Goal: Information Seeking & Learning: Learn about a topic

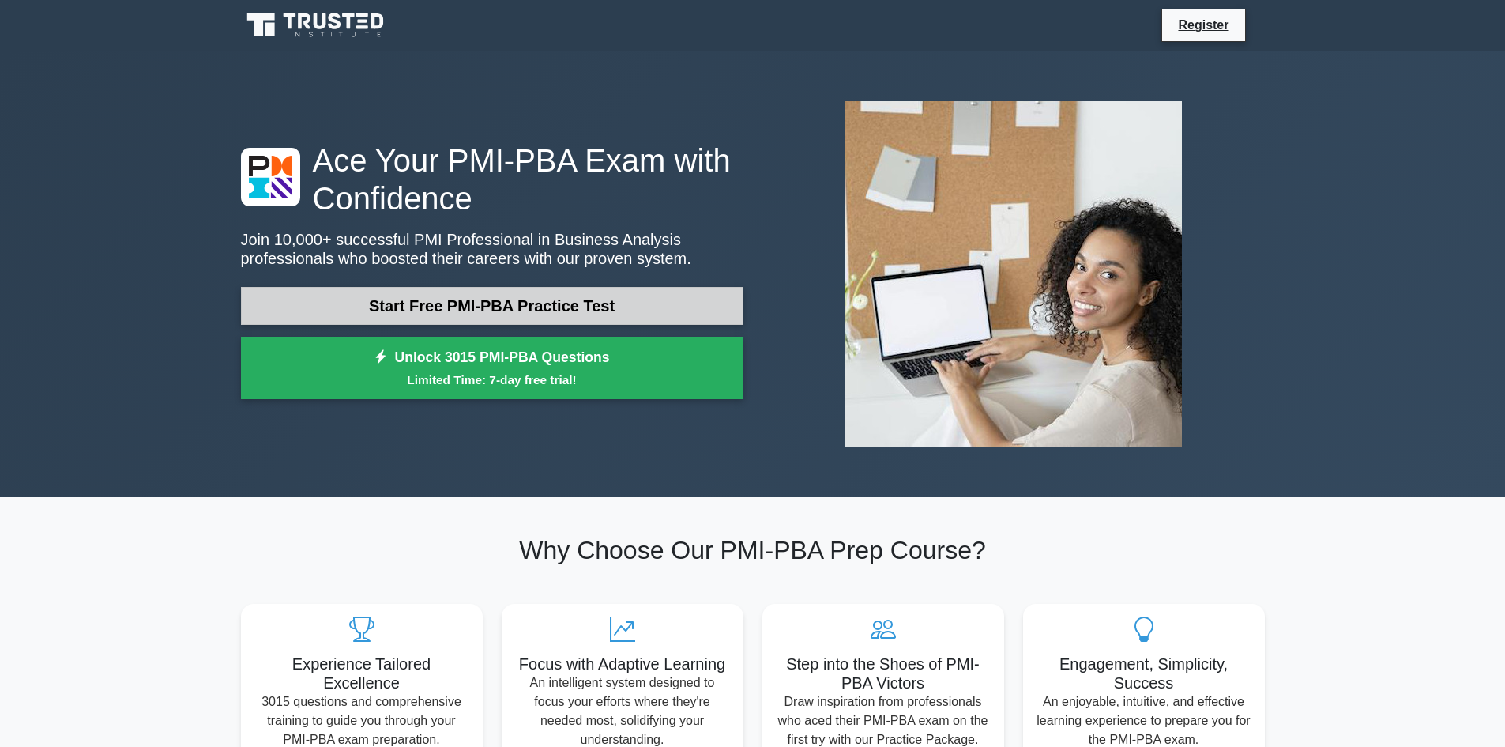
click at [625, 303] on link "Start Free PMI-PBA Practice Test" at bounding box center [492, 306] width 502 height 38
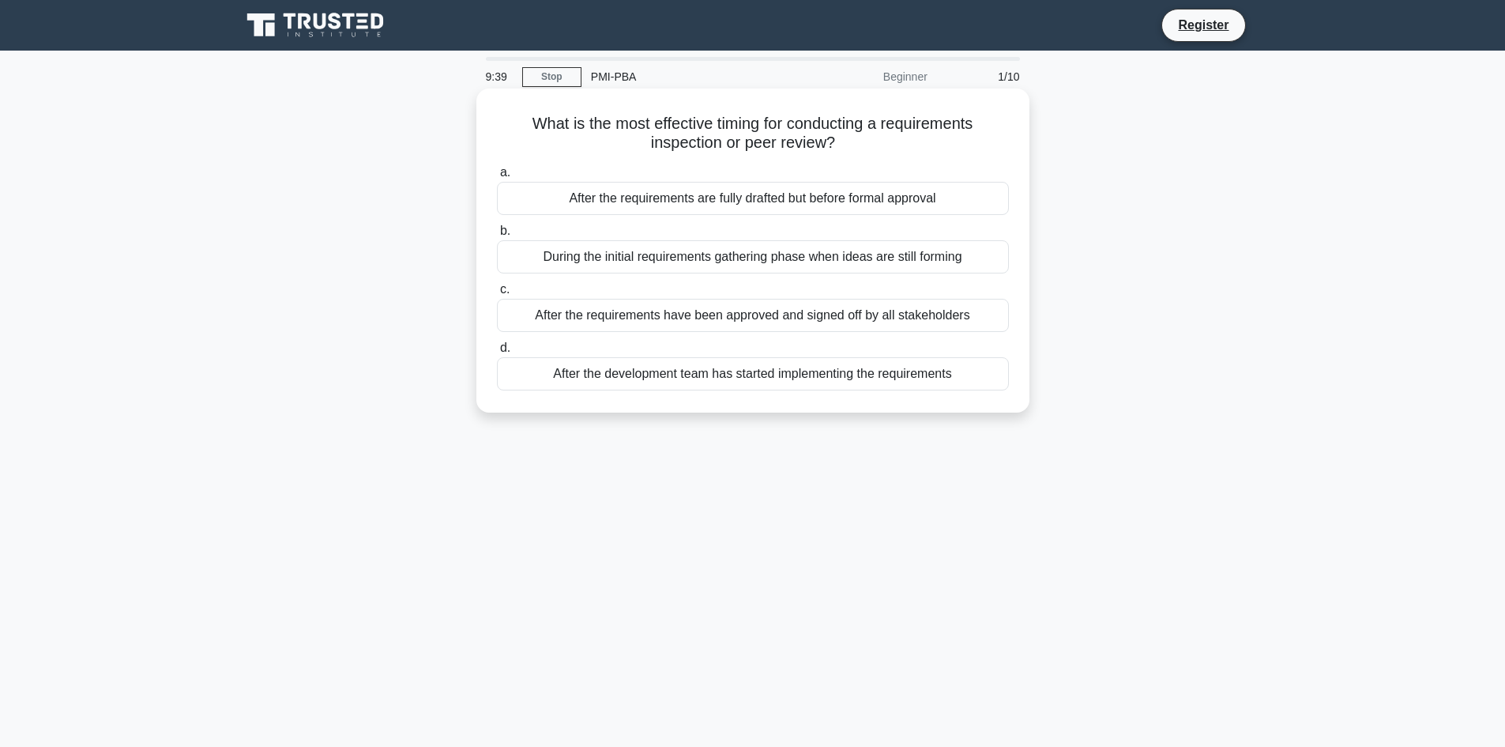
click at [641, 257] on div "During the initial requirements gathering phase when ideas are still forming" at bounding box center [753, 256] width 512 height 33
click at [497, 236] on input "b. During the initial requirements gathering phase when ideas are still forming" at bounding box center [497, 231] width 0 height 10
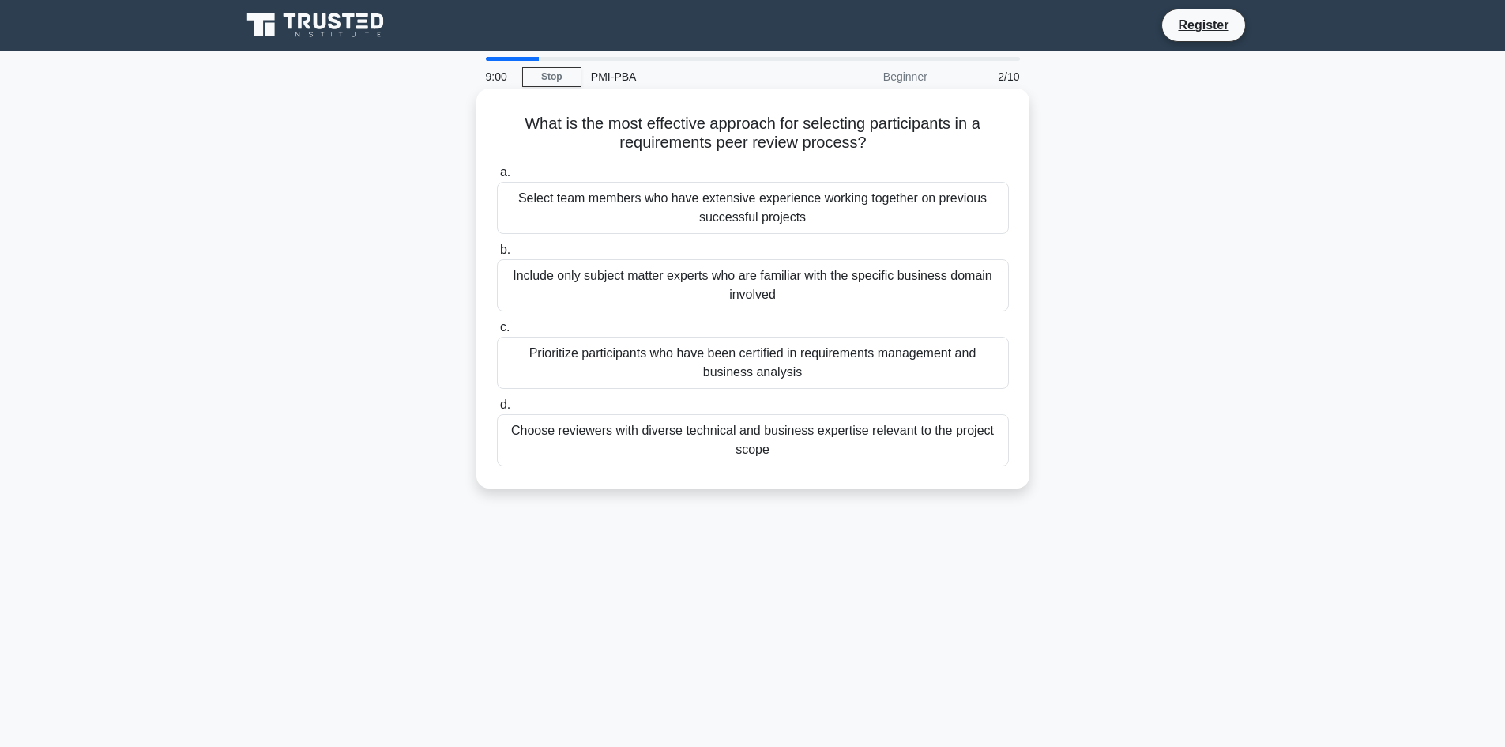
click at [703, 441] on div "Choose reviewers with diverse technical and business expertise relevant to the …" at bounding box center [753, 440] width 512 height 52
click at [497, 410] on input "d. Choose reviewers with diverse technical and business expertise relevant to t…" at bounding box center [497, 405] width 0 height 10
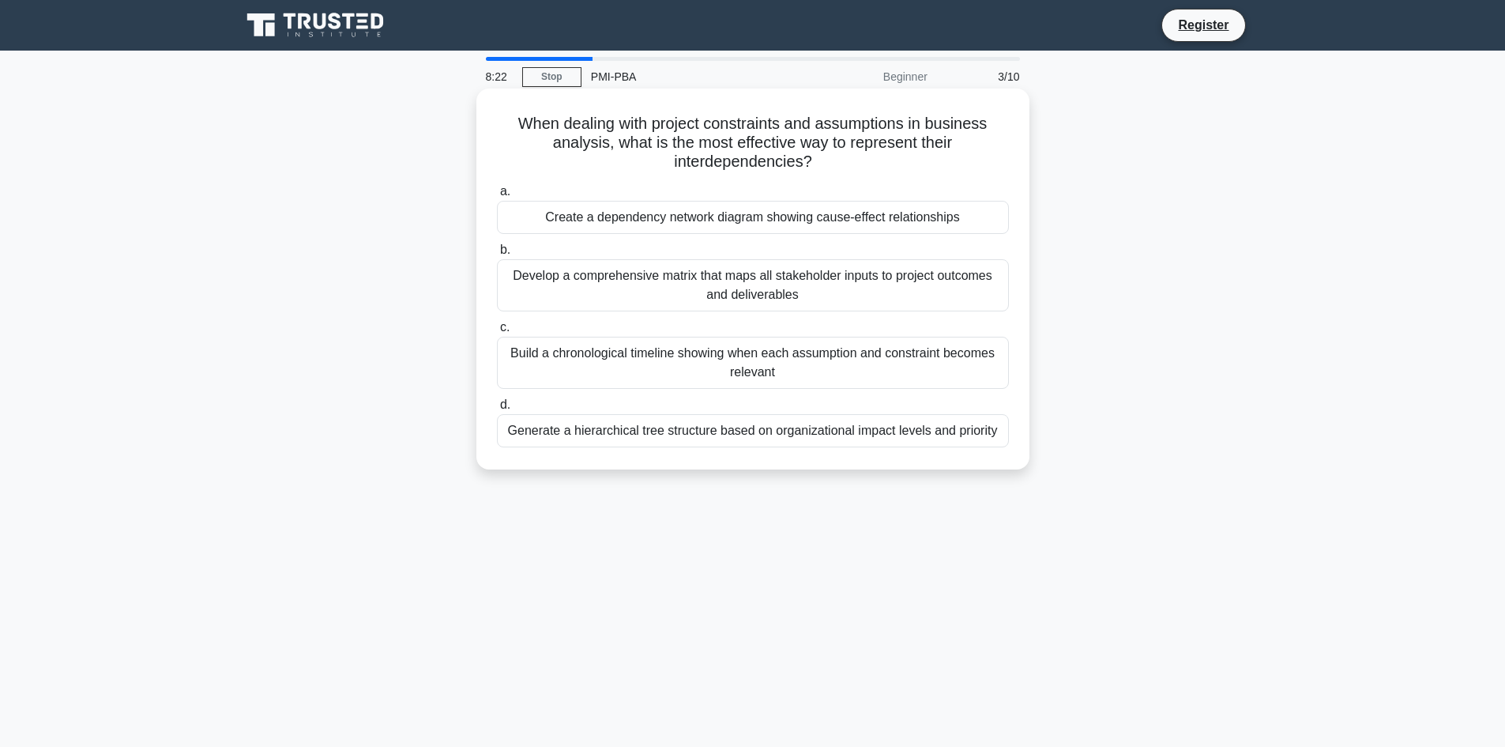
click at [718, 294] on div "Develop a comprehensive matrix that maps all stakeholder inputs to project outc…" at bounding box center [753, 285] width 512 height 52
click at [497, 255] on input "b. Develop a comprehensive matrix that maps all stakeholder inputs to project o…" at bounding box center [497, 250] width 0 height 10
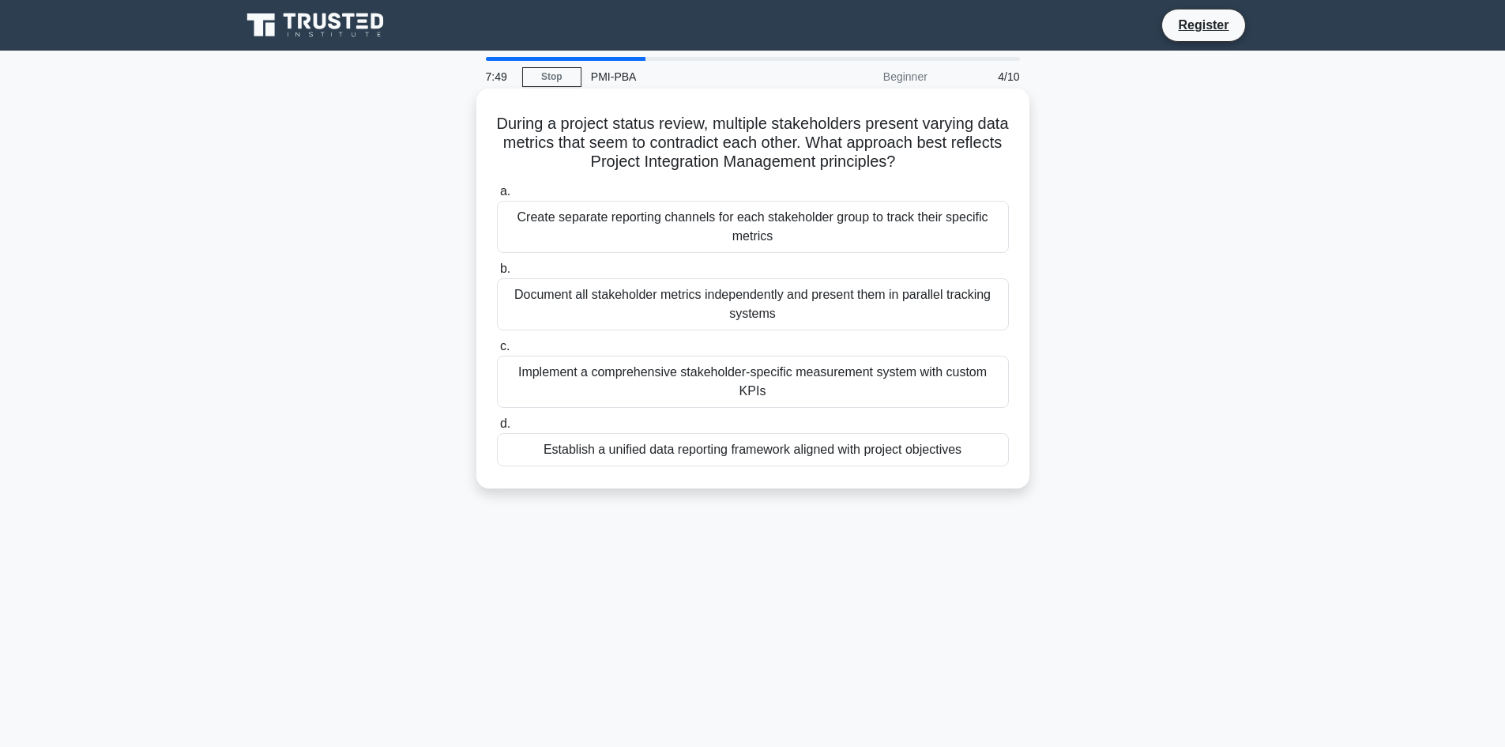
click at [753, 435] on div "Establish a unified data reporting framework aligned with project objectives" at bounding box center [753, 449] width 512 height 33
click at [497, 429] on input "d. Establish a unified data reporting framework aligned with project objectives" at bounding box center [497, 424] width 0 height 10
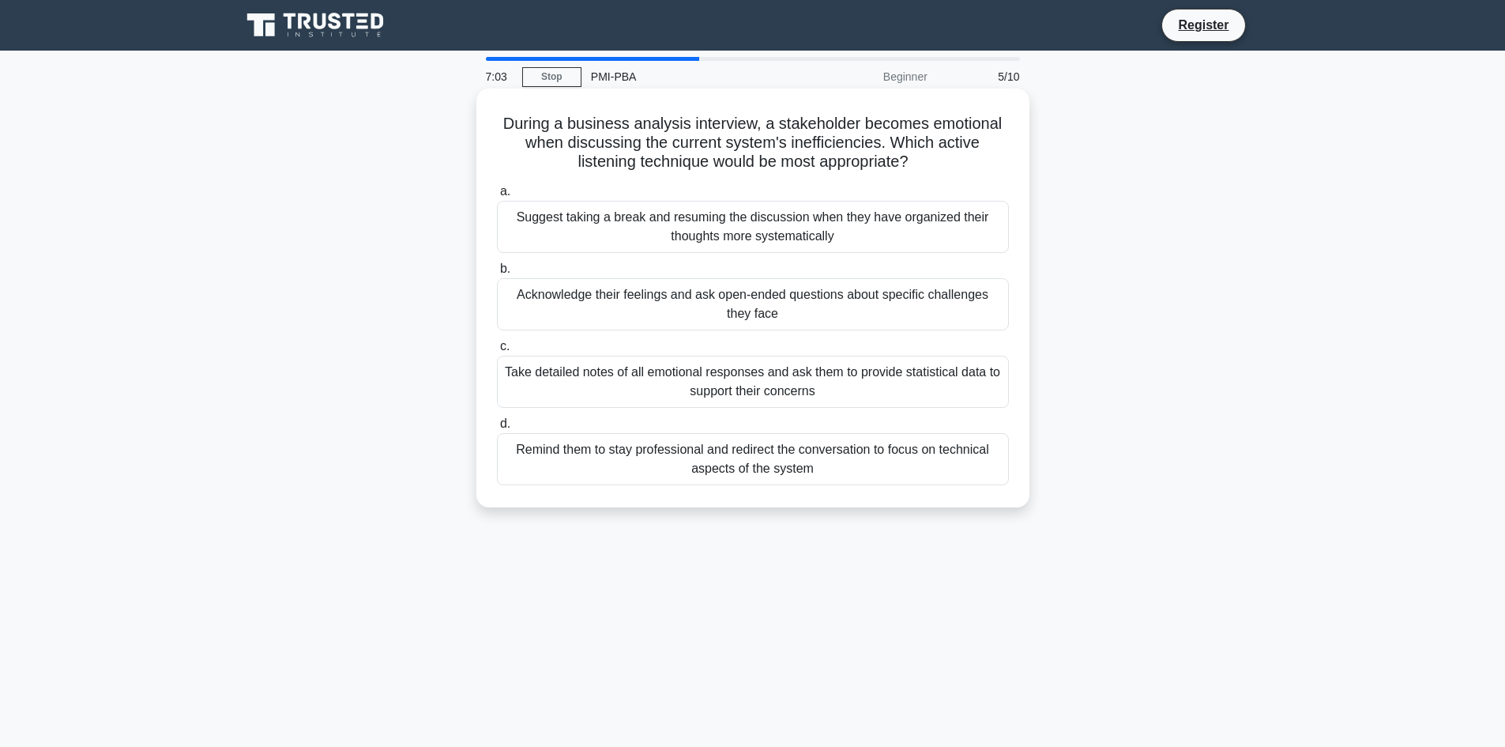
click at [787, 237] on div "Suggest taking a break and resuming the discussion when they have organized the…" at bounding box center [753, 227] width 512 height 52
click at [497, 197] on input "a. Suggest taking a break and resuming the discussion when they have organized …" at bounding box center [497, 191] width 0 height 10
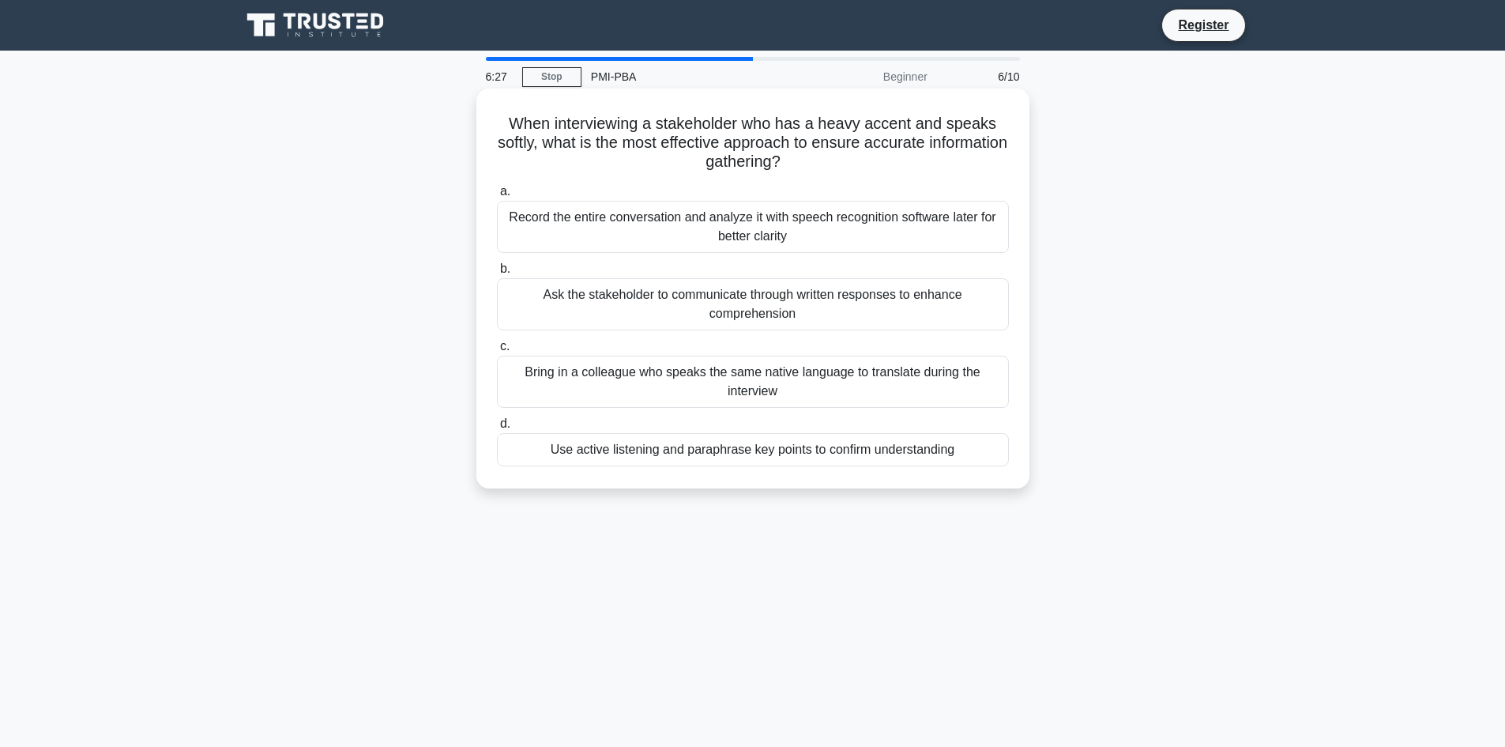
click at [761, 447] on div "Use active listening and paraphrase key points to confirm understanding" at bounding box center [753, 449] width 512 height 33
click at [497, 429] on input "d. Use active listening and paraphrase key points to confirm understanding" at bounding box center [497, 424] width 0 height 10
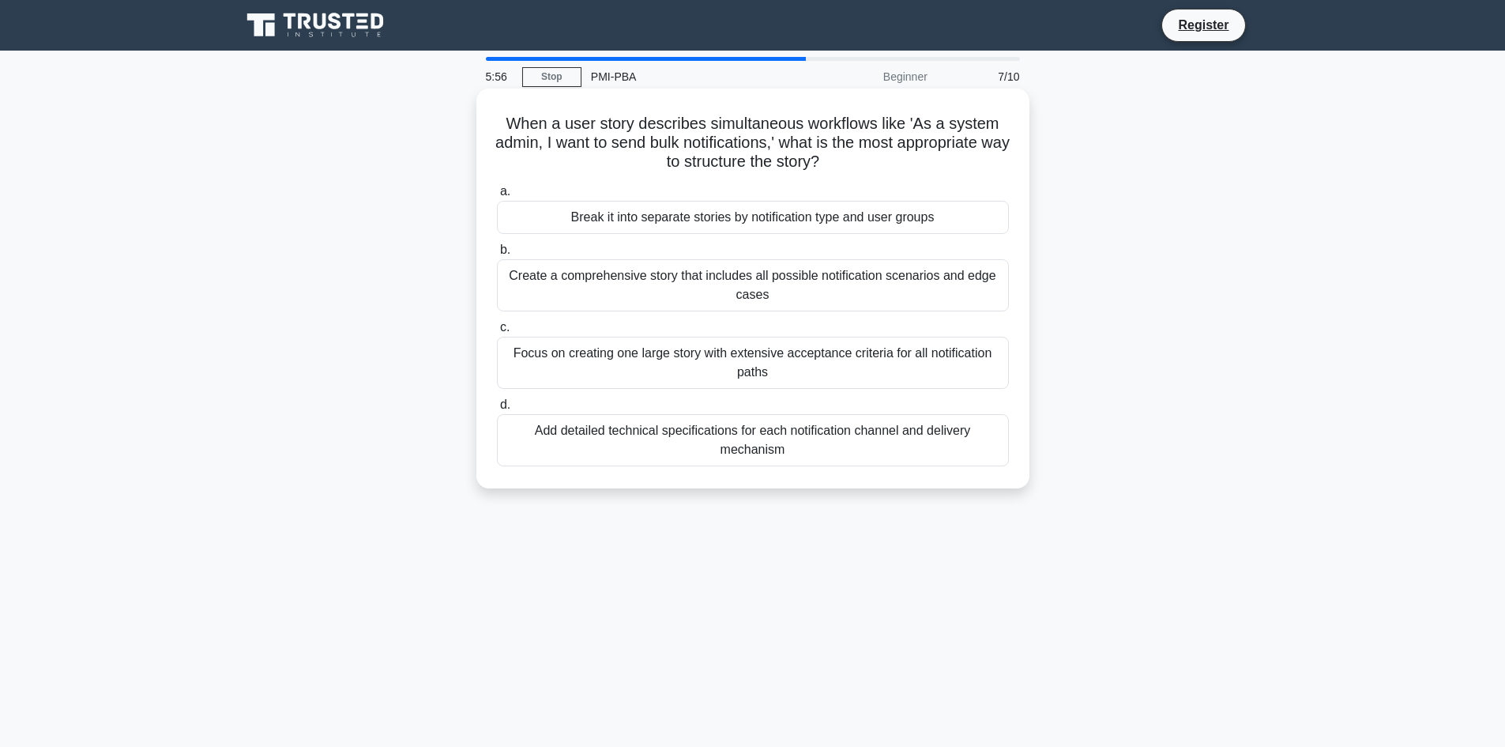
click at [750, 226] on div "Break it into separate stories by notification type and user groups" at bounding box center [753, 217] width 512 height 33
click at [497, 197] on input "a. Break it into separate stories by notification type and user groups" at bounding box center [497, 191] width 0 height 10
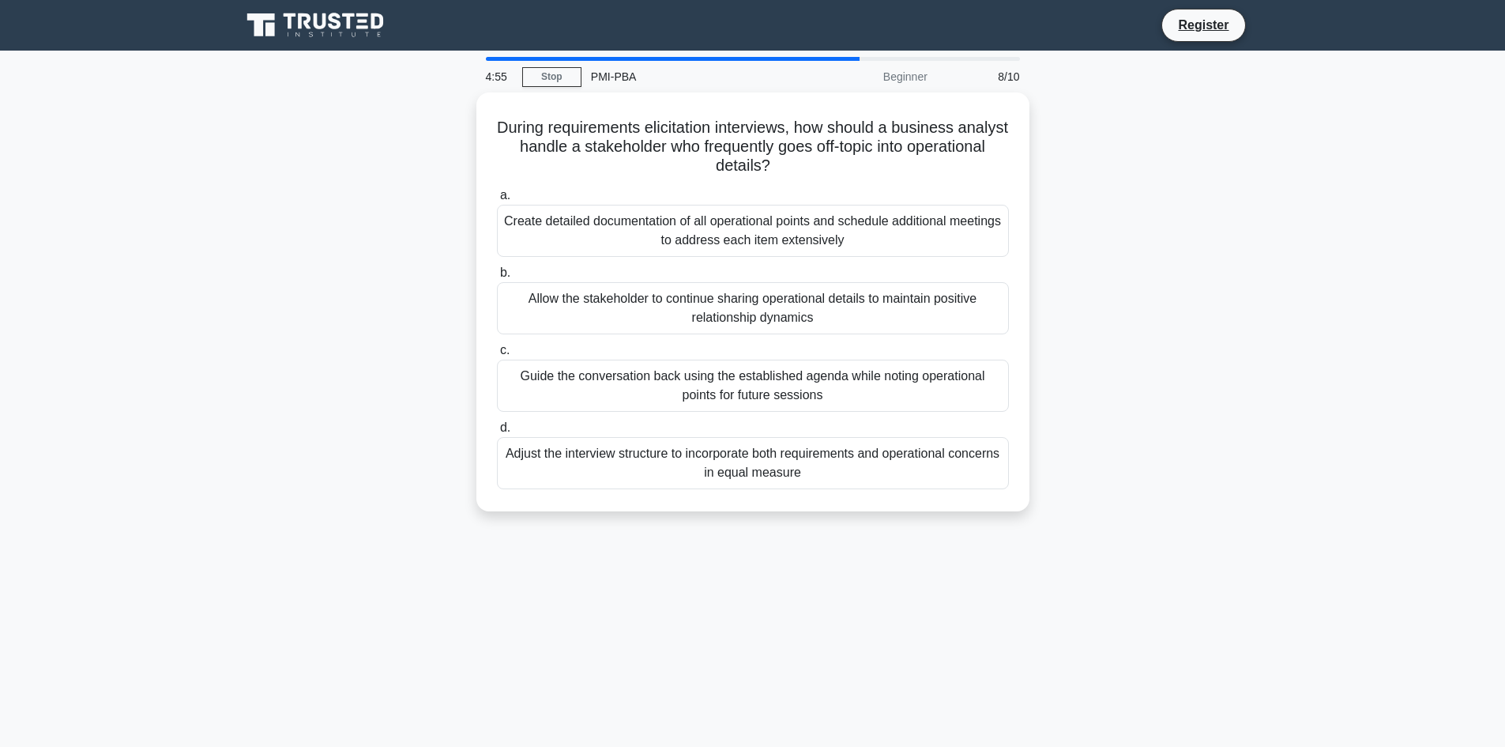
drag, startPoint x: 784, startPoint y: 297, endPoint x: 1149, endPoint y: 312, distance: 366.1
click at [1149, 312] on div "During requirements elicitation interviews, how should a business analyst handl…" at bounding box center [752, 311] width 1043 height 438
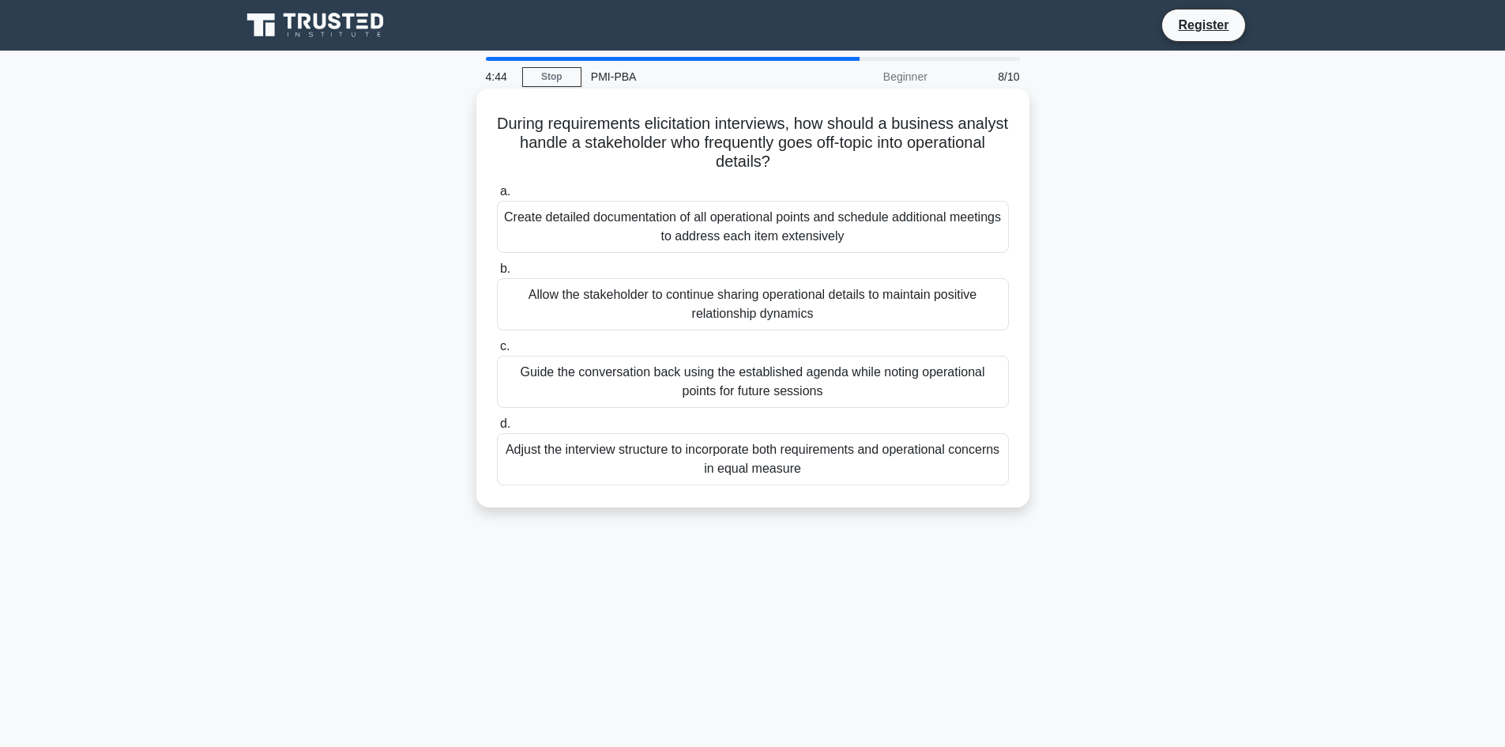
click at [683, 213] on div "Create detailed documentation of all operational points and schedule additional…" at bounding box center [753, 227] width 512 height 52
click at [497, 197] on input "a. Create detailed documentation of all operational points and schedule additio…" at bounding box center [497, 191] width 0 height 10
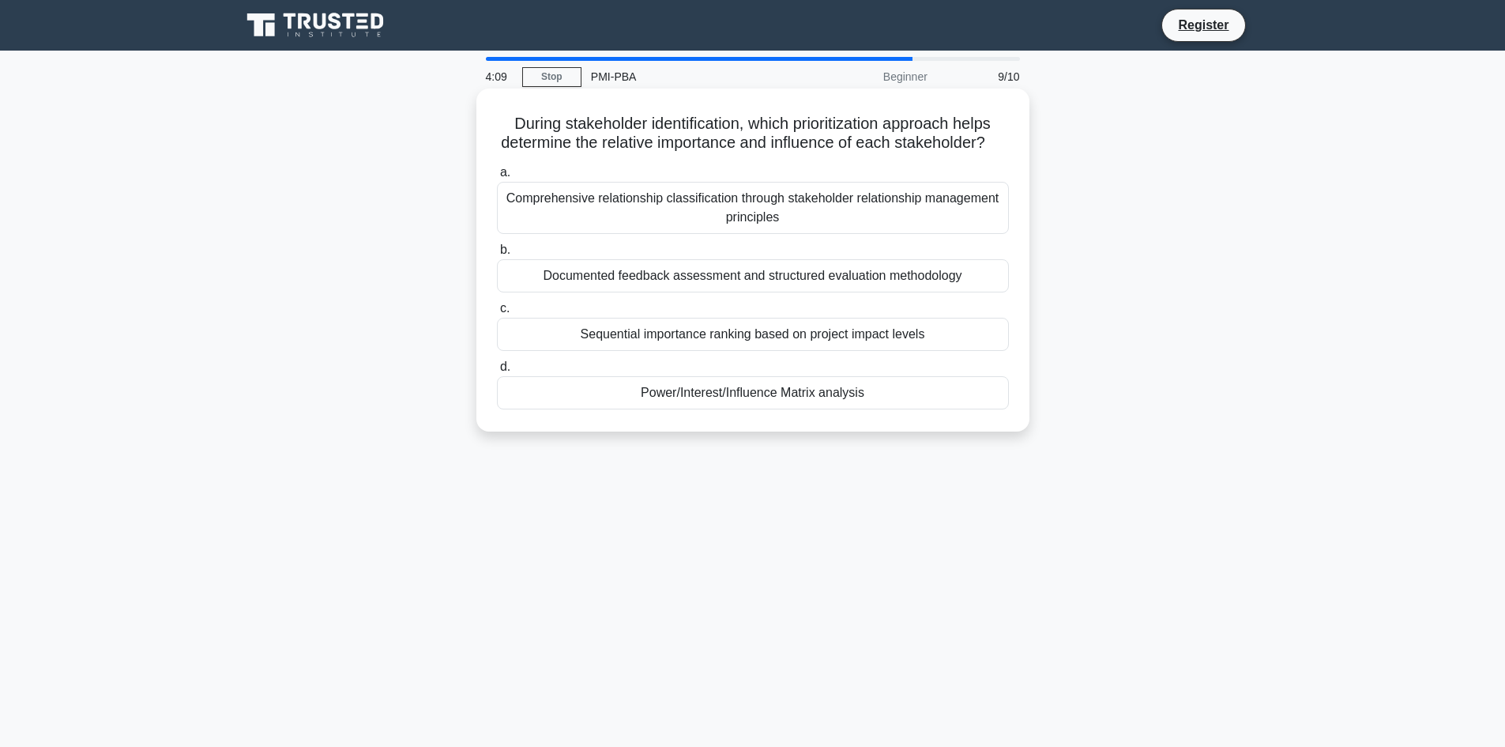
click at [690, 220] on div "Comprehensive relationship classification through stakeholder relationship mana…" at bounding box center [753, 208] width 512 height 52
click at [497, 178] on input "a. Comprehensive relationship classification through stakeholder relationship m…" at bounding box center [497, 172] width 0 height 10
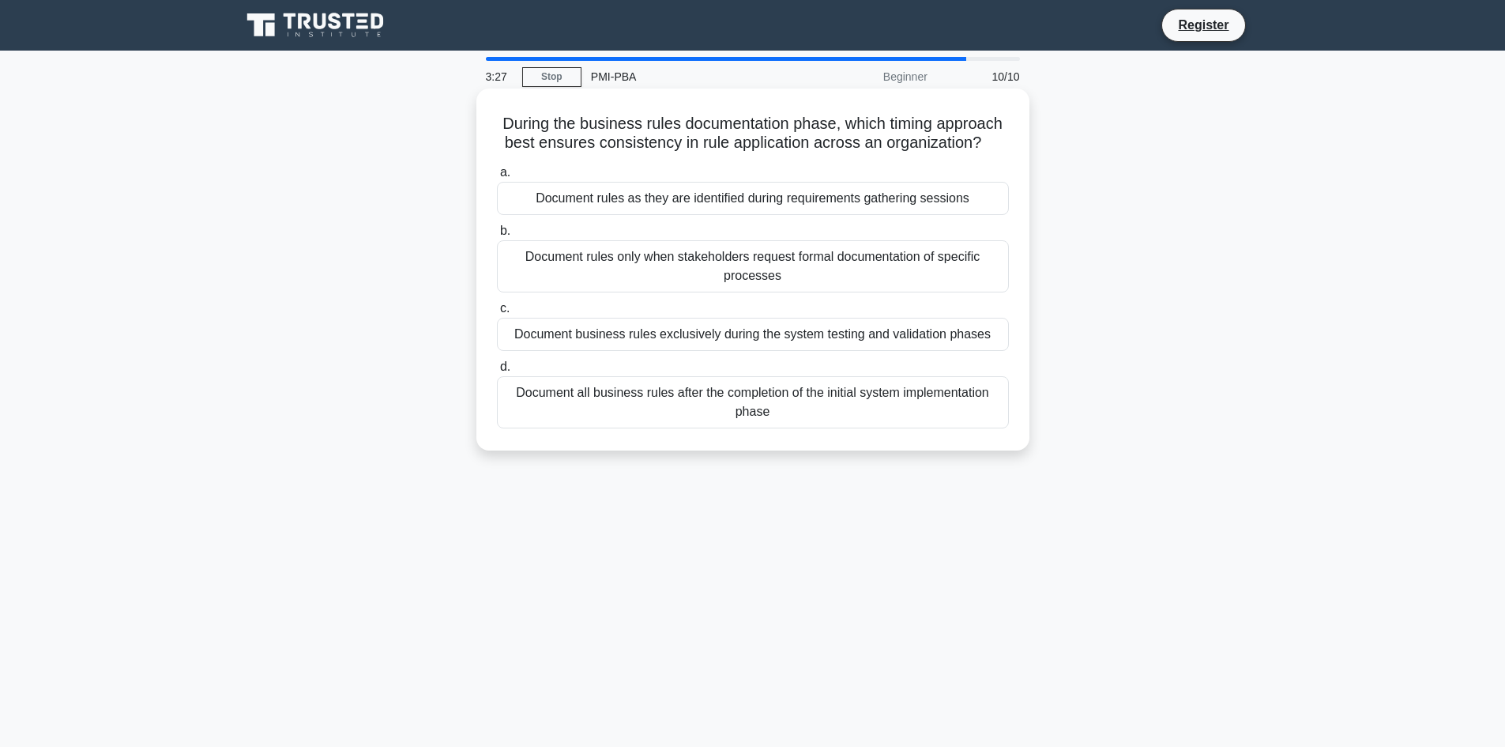
drag, startPoint x: 498, startPoint y: 122, endPoint x: 995, endPoint y: 144, distance: 496.6
click at [995, 144] on h5 "During the business rules documentation phase, which timing approach best ensur…" at bounding box center [752, 133] width 515 height 39
copy h5 "During the business rules documentation phase, which timing approach best ensur…"
drag, startPoint x: 514, startPoint y: 393, endPoint x: 794, endPoint y: 419, distance: 280.9
click at [794, 419] on div "Document all business rules after the completion of the initial system implemen…" at bounding box center [753, 402] width 512 height 52
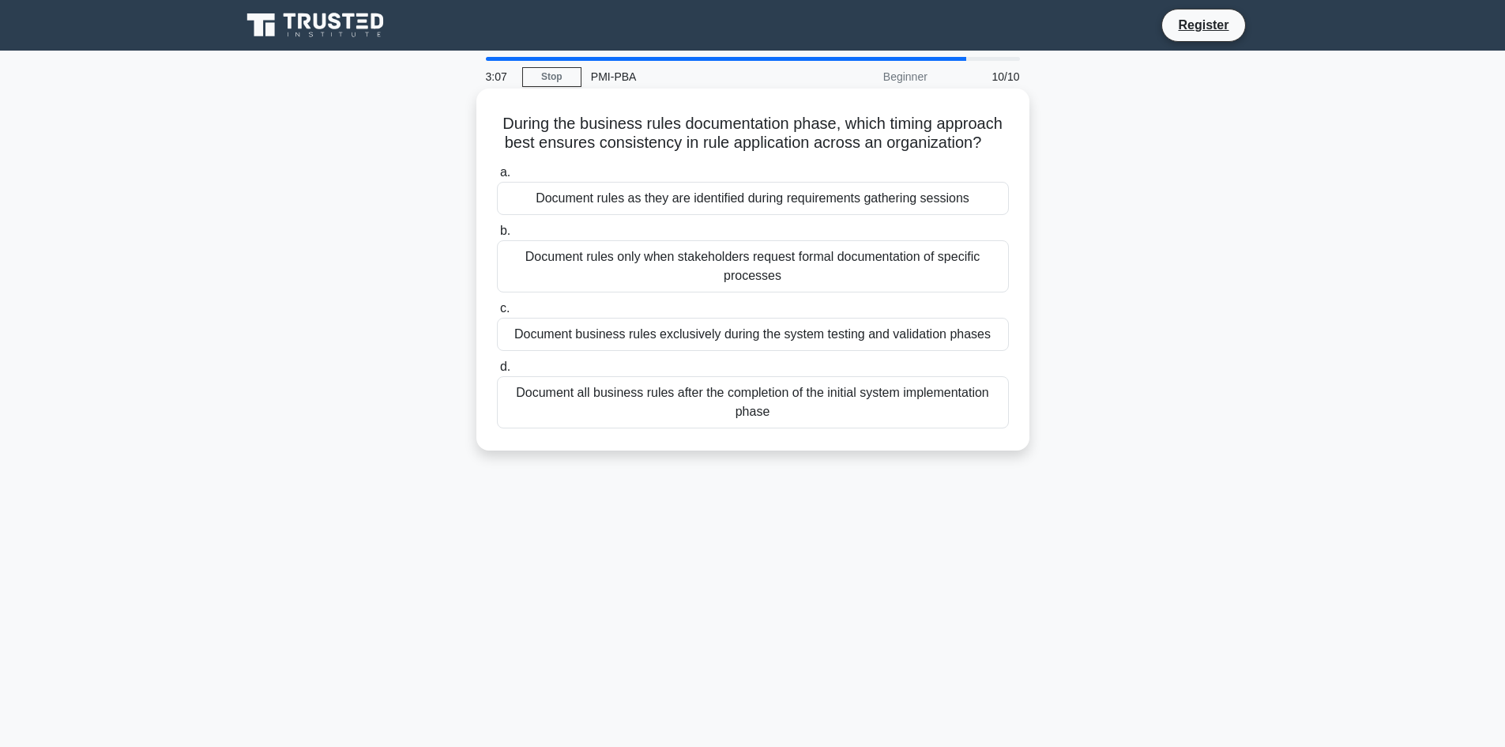
copy div "Document all business rules after the completion of the initial system implemen…"
click at [598, 205] on div "Document rules as they are identified during requirements gathering sessions" at bounding box center [753, 198] width 512 height 33
click at [497, 178] on input "a. Document rules as they are identified during requirements gathering sessions" at bounding box center [497, 172] width 0 height 10
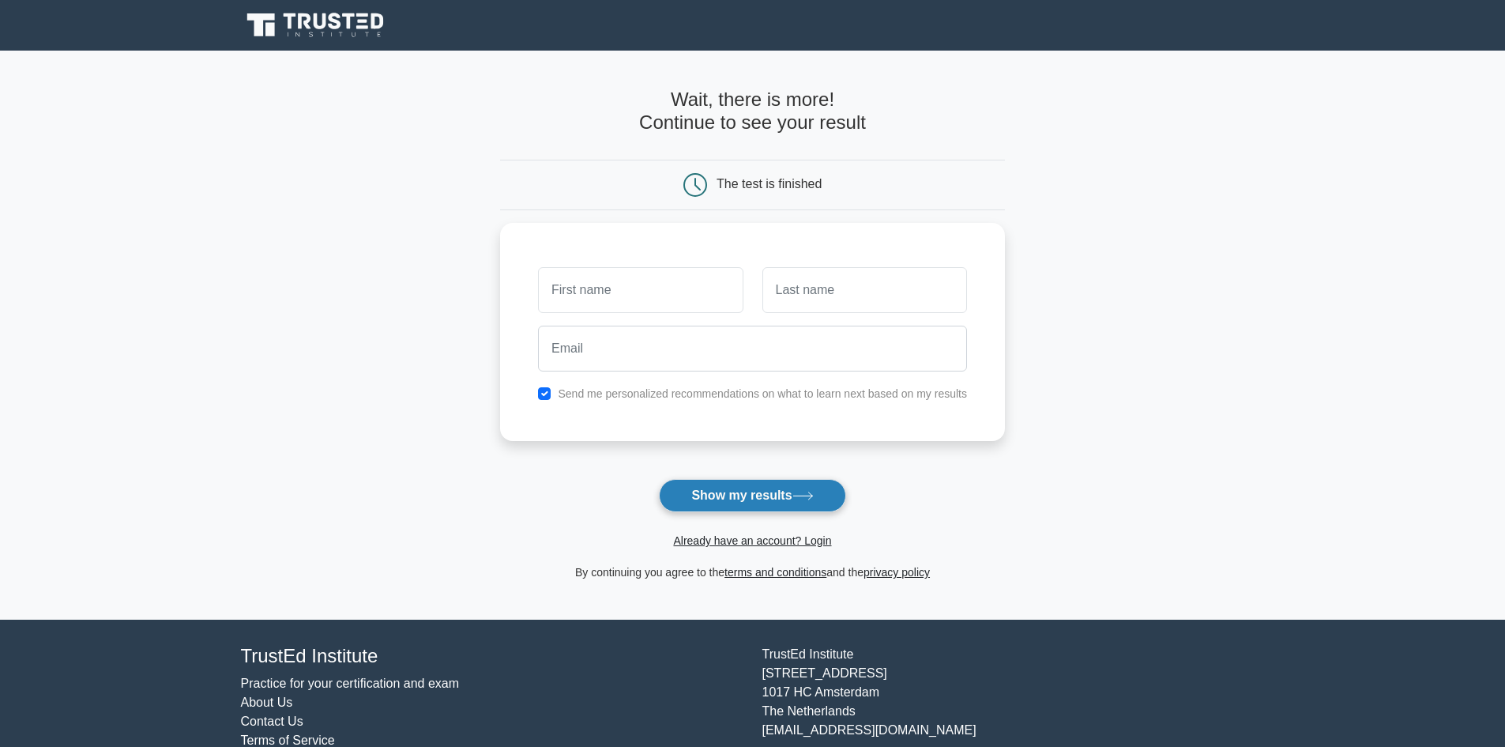
click at [796, 498] on button "Show my results" at bounding box center [752, 495] width 186 height 33
type input "[PERSON_NAME]"
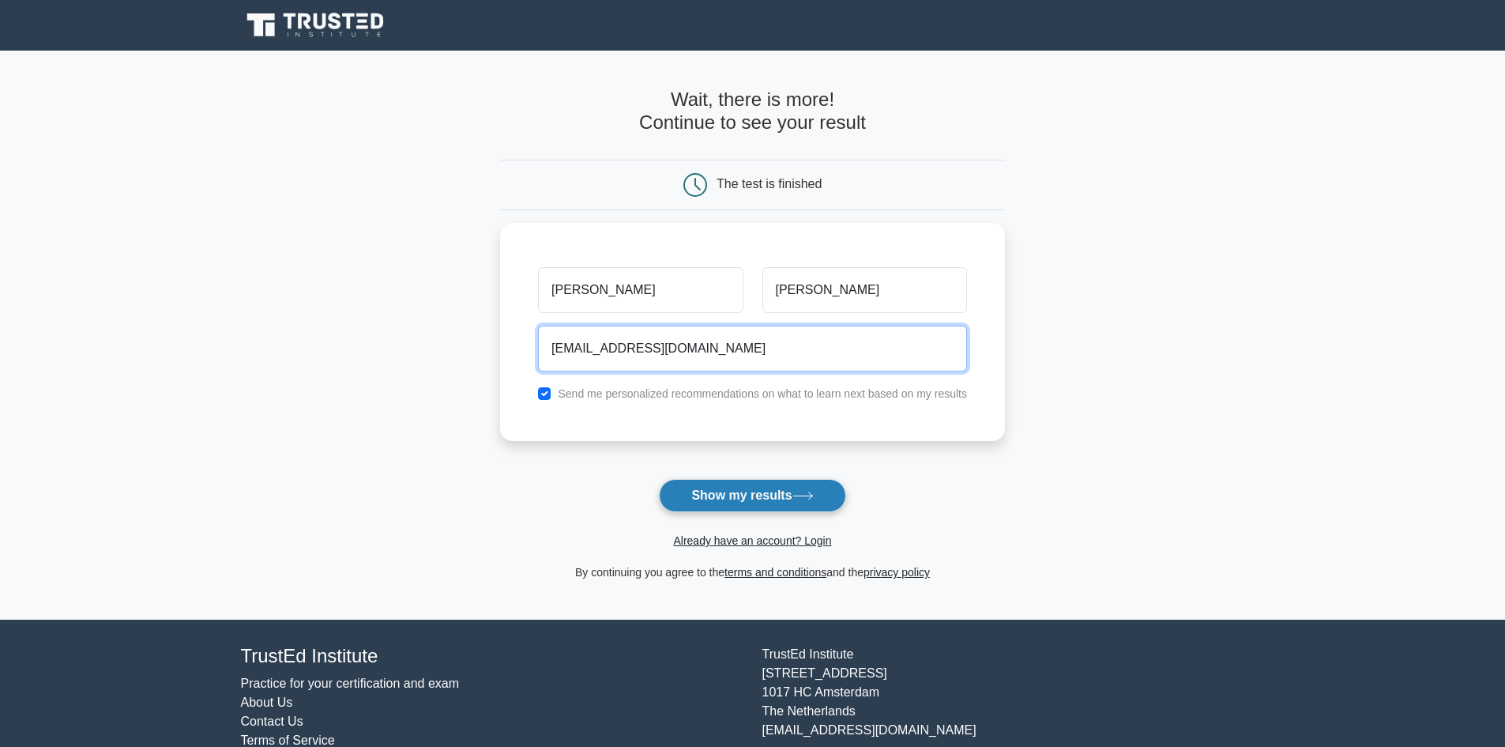
type input "dzungphan200677@gmail.com"
click at [725, 504] on button "Show my results" at bounding box center [752, 495] width 186 height 33
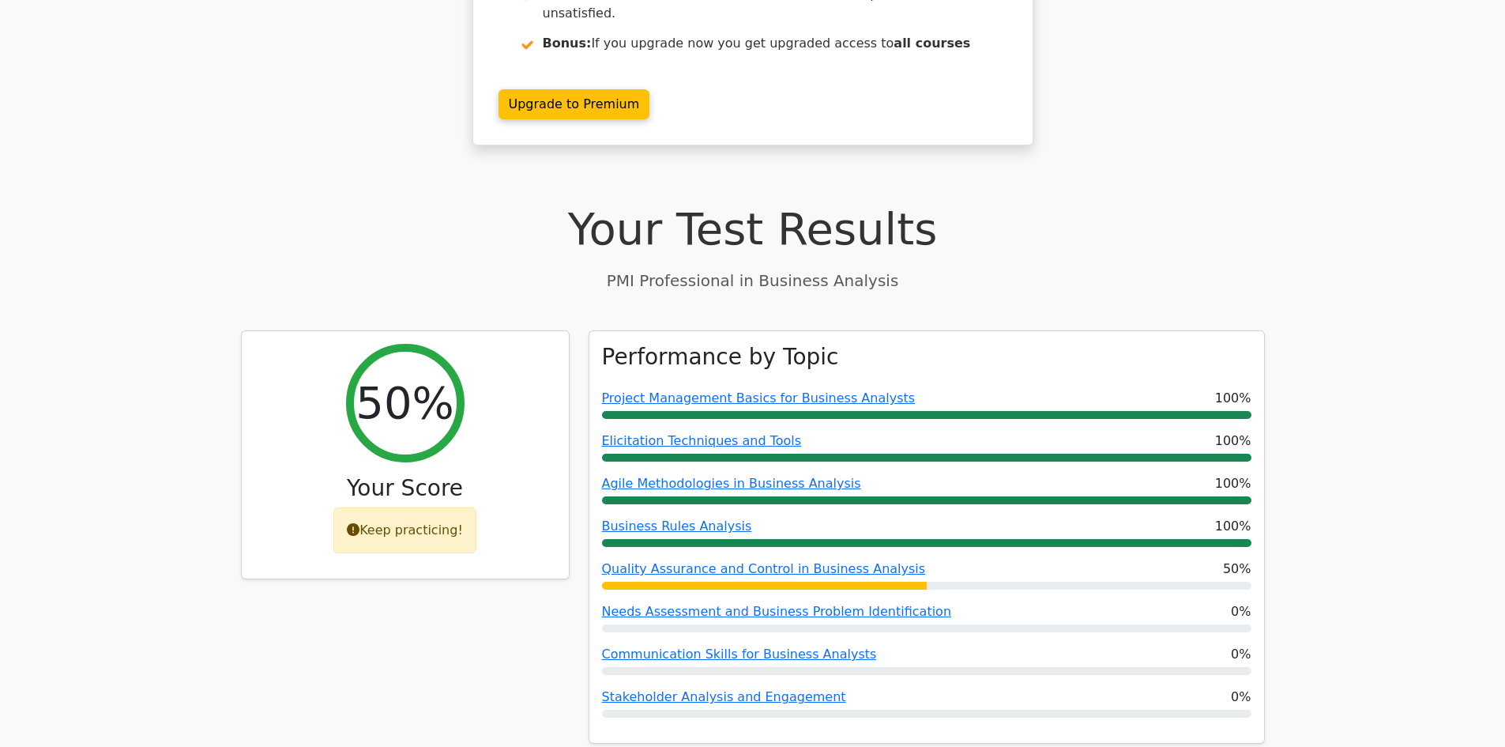
scroll to position [316, 0]
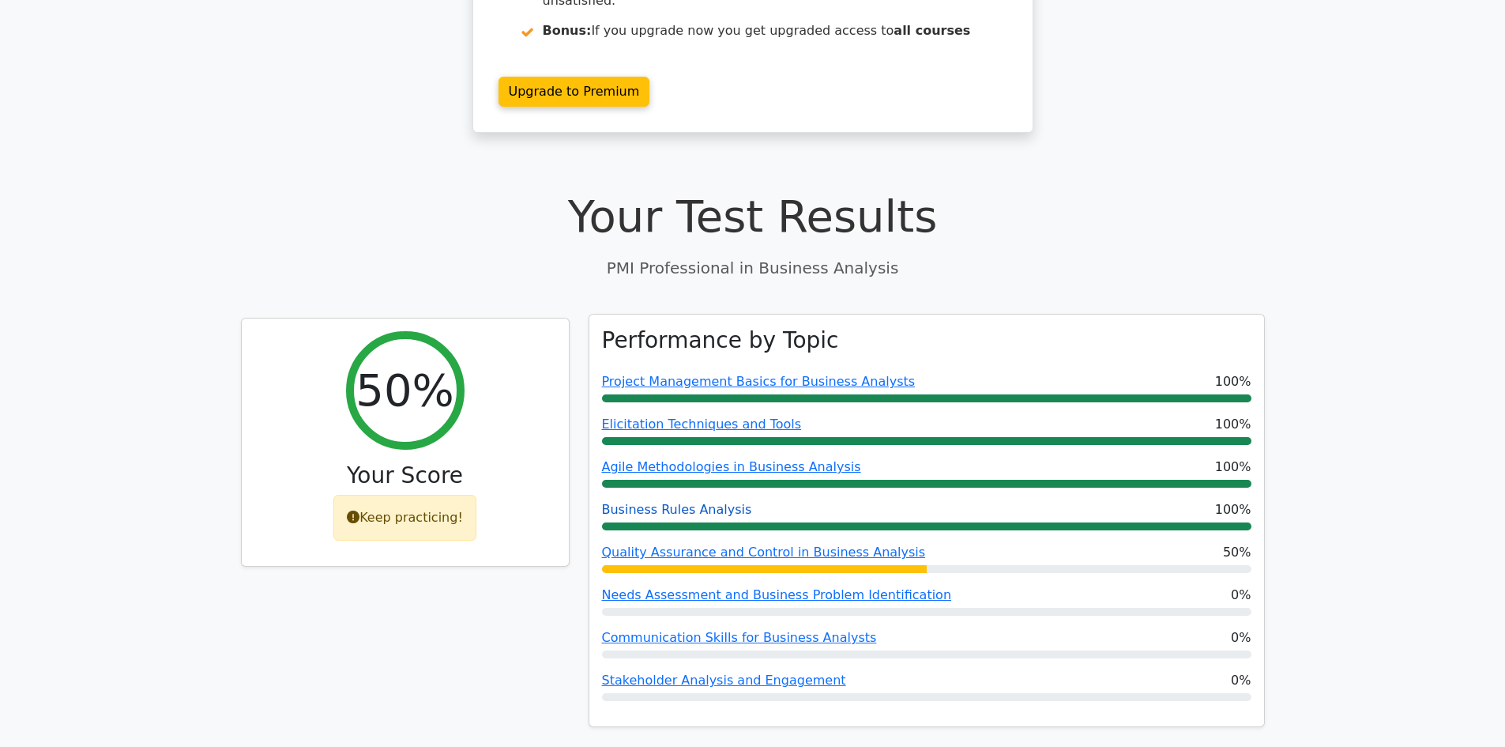
click at [662, 502] on link "Business Rules Analysis" at bounding box center [677, 509] width 150 height 15
